Goal: Transaction & Acquisition: Book appointment/travel/reservation

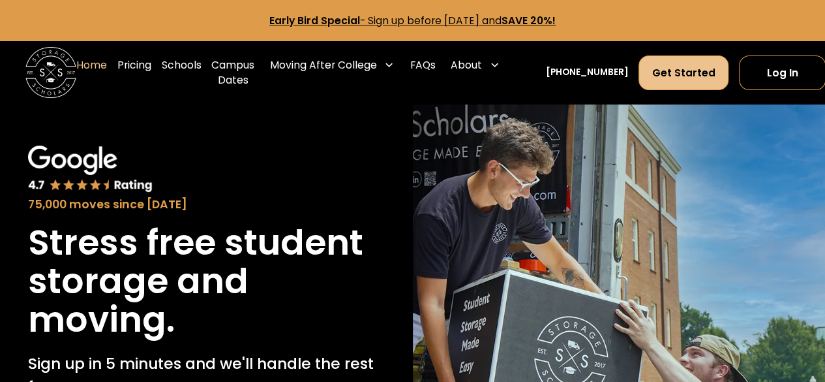
click at [679, 74] on link "Get Started" at bounding box center [684, 72] width 90 height 35
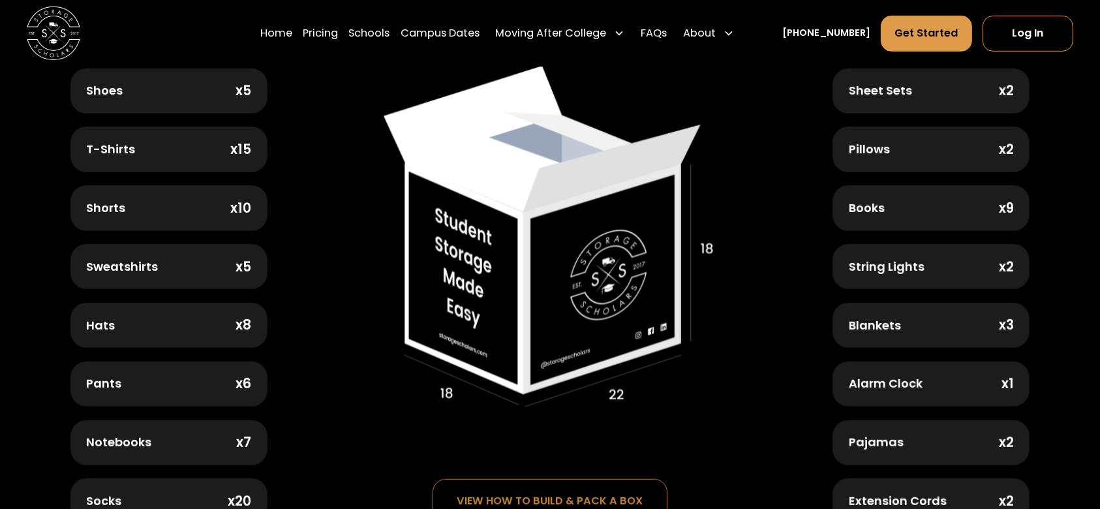
scroll to position [609, 0]
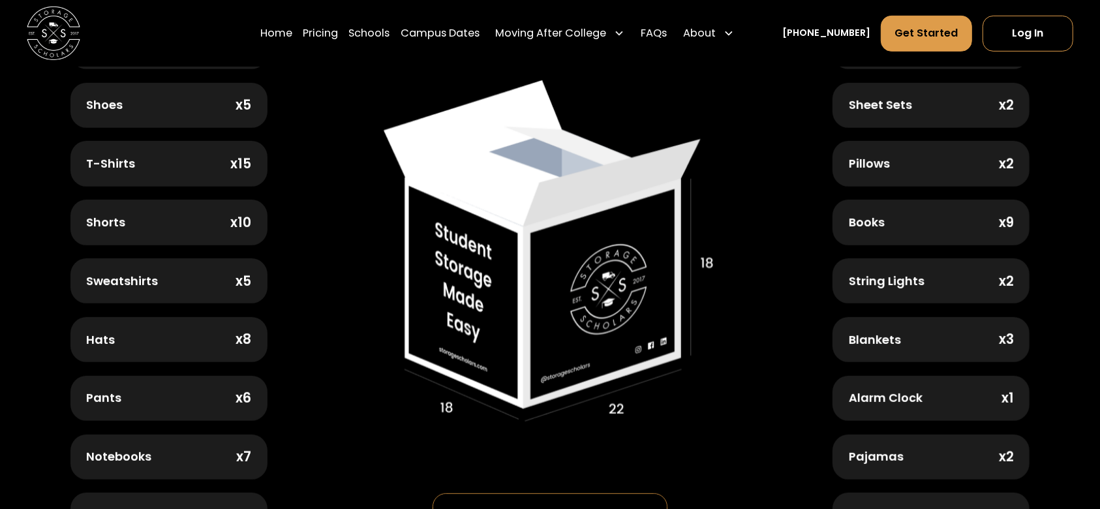
click at [164, 215] on div "Shorts x10" at bounding box center [168, 222] width 197 height 45
click at [229, 200] on div "Shorts x10" at bounding box center [168, 222] width 197 height 45
